Goal: Information Seeking & Learning: Learn about a topic

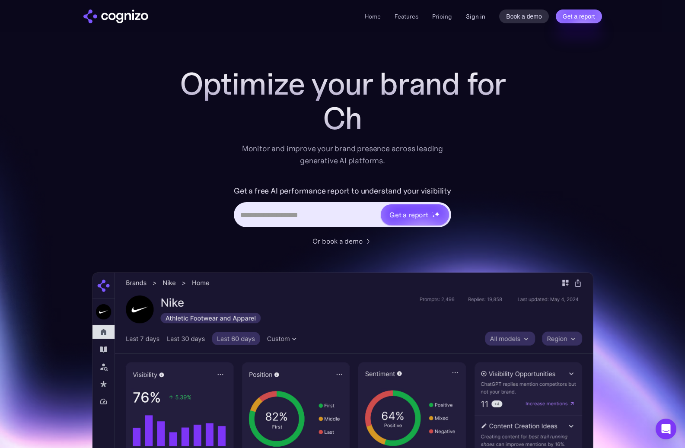
click at [477, 19] on link "Sign in" at bounding box center [475, 16] width 19 height 10
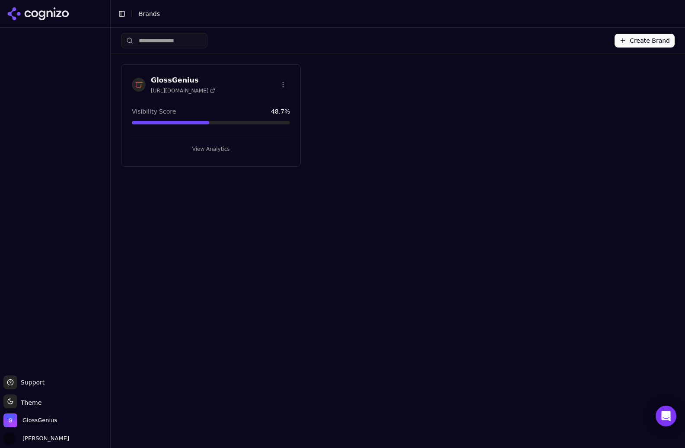
click at [220, 149] on button "View Analytics" at bounding box center [211, 149] width 158 height 14
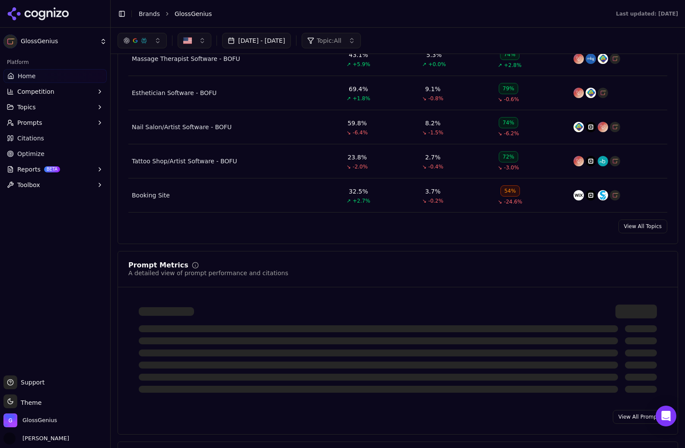
scroll to position [400, 0]
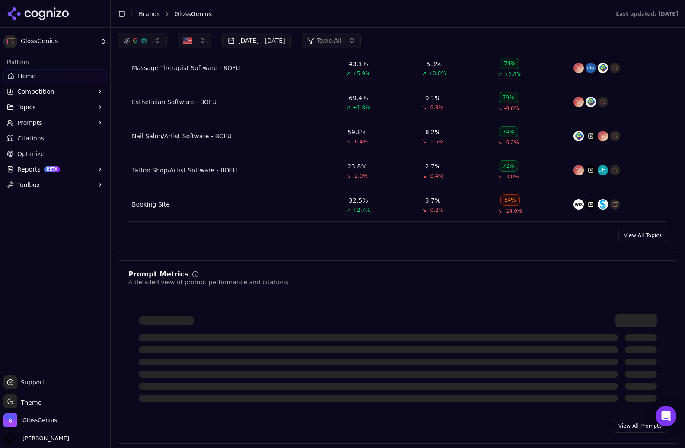
click at [640, 235] on link "View All Topics" at bounding box center [643, 236] width 49 height 14
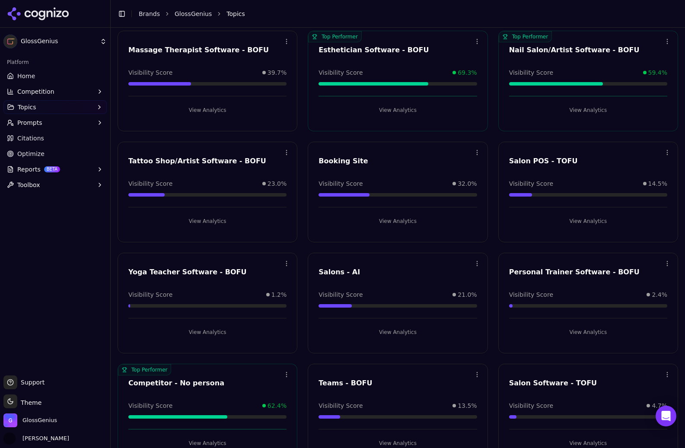
scroll to position [521, 0]
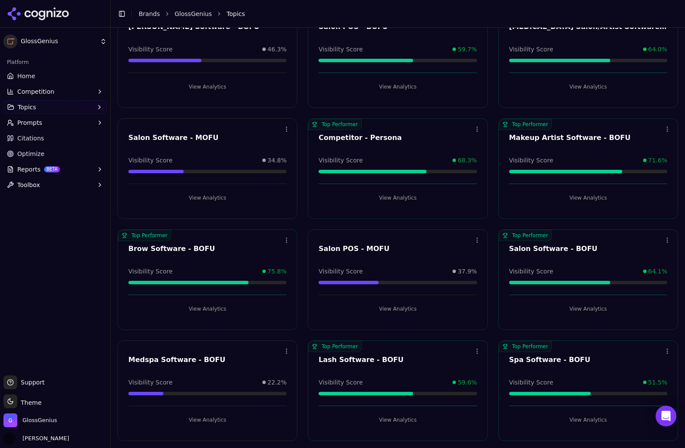
click at [582, 303] on button "View Analytics" at bounding box center [588, 309] width 158 height 14
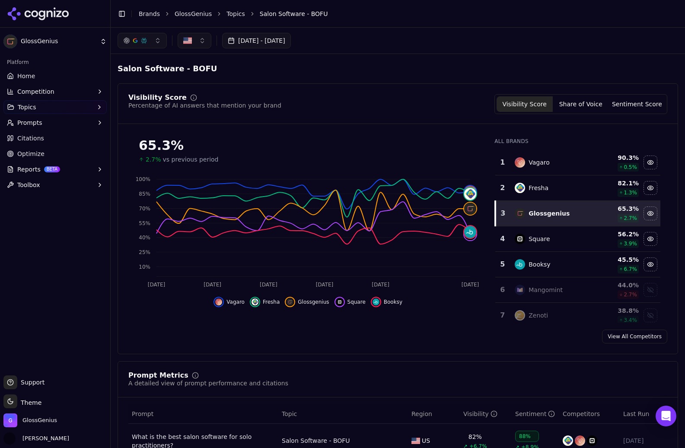
click at [143, 39] on div "button" at bounding box center [144, 40] width 7 height 7
click at [137, 112] on span "Perplexity" at bounding box center [130, 111] width 30 height 9
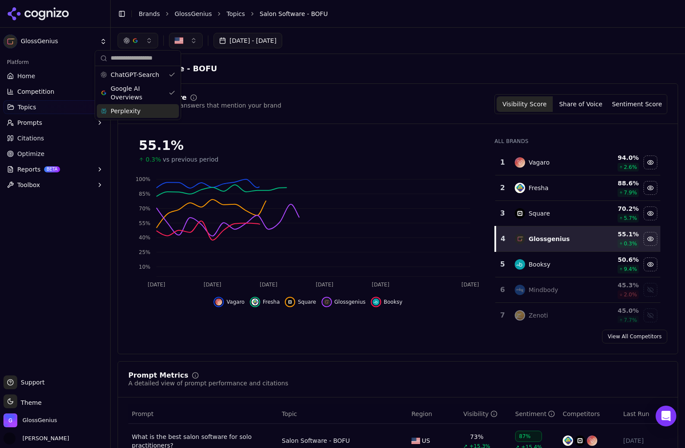
click at [352, 65] on div "Salon Software - BOFU" at bounding box center [398, 69] width 561 height 16
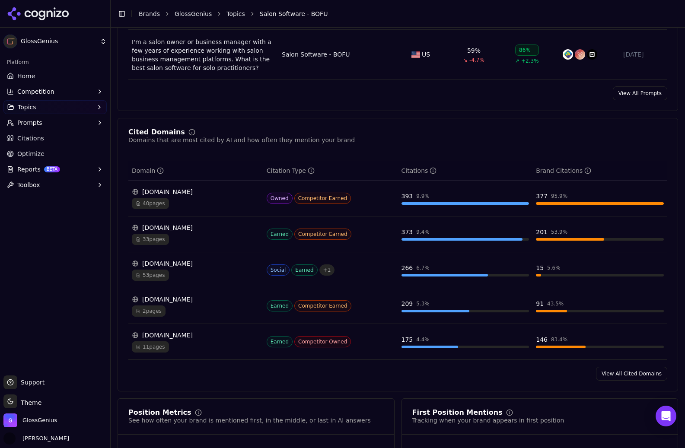
scroll to position [552, 0]
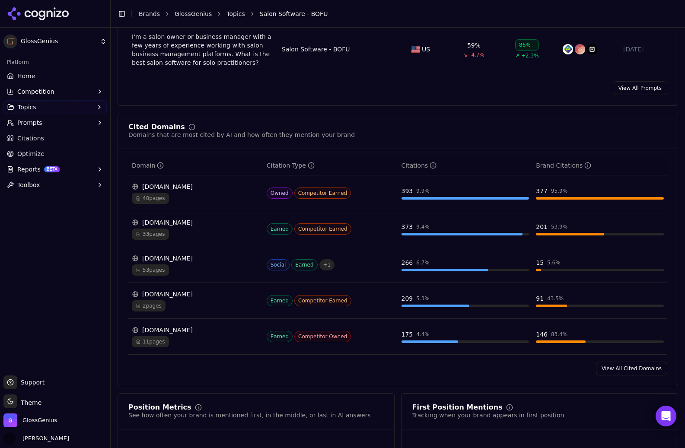
click at [620, 370] on link "View All Cited Domains" at bounding box center [631, 369] width 71 height 14
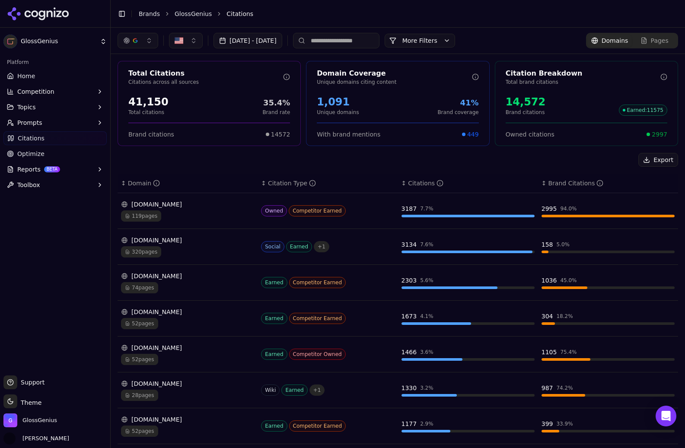
click at [147, 40] on button "button" at bounding box center [138, 41] width 41 height 16
click at [137, 93] on span "Google AI Overviews" at bounding box center [138, 92] width 54 height 17
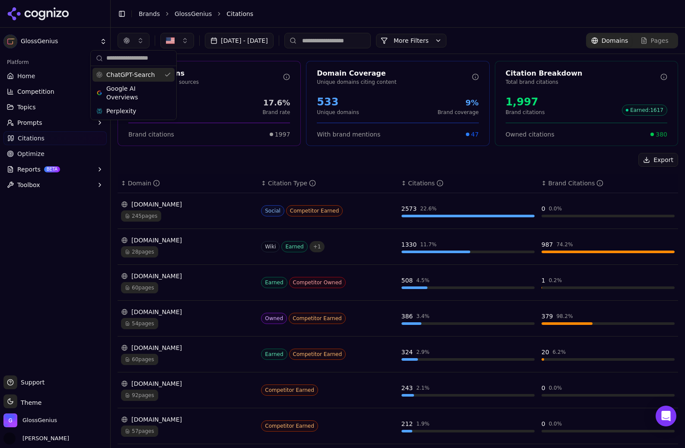
click at [153, 27] on main "Toggle Sidebar Brands GlossGenius Citations Aug 17, 2025 - Sep 16, 2025 More Mo…" at bounding box center [398, 224] width 575 height 448
click at [141, 40] on button "button" at bounding box center [134, 41] width 32 height 16
click at [138, 90] on span "Google AI Overviews" at bounding box center [133, 92] width 54 height 17
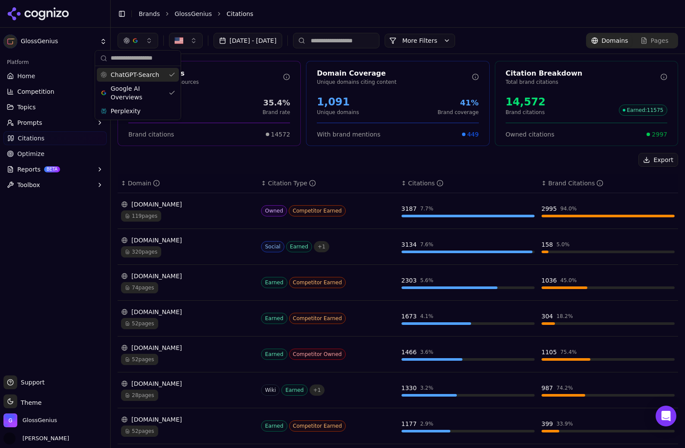
click at [138, 75] on span "ChatGPT-Search" at bounding box center [135, 74] width 48 height 9
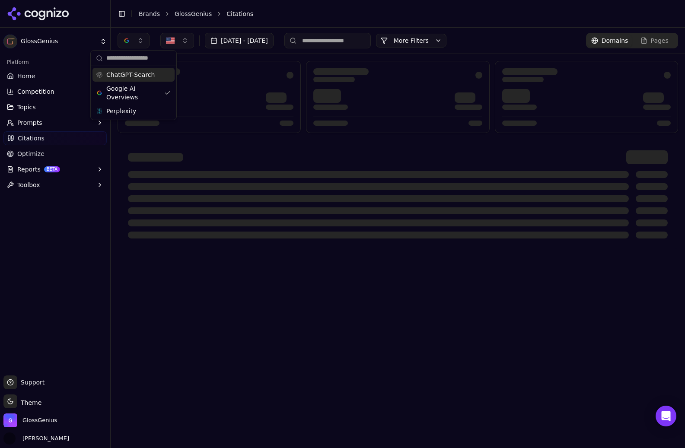
click at [326, 12] on li "Citations" at bounding box center [444, 14] width 435 height 9
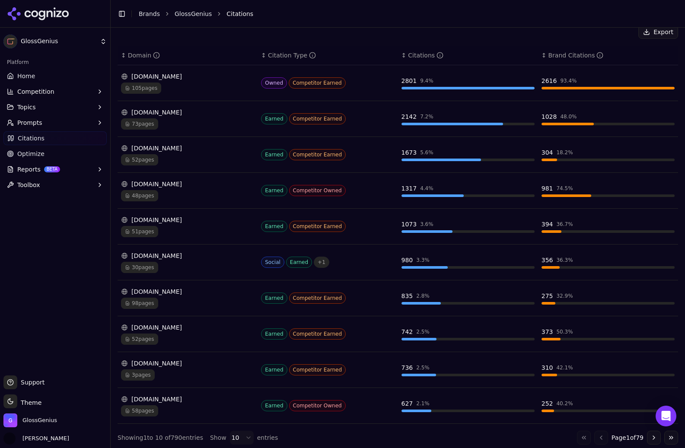
scroll to position [131, 0]
